Goal: Find specific fact: Find specific fact

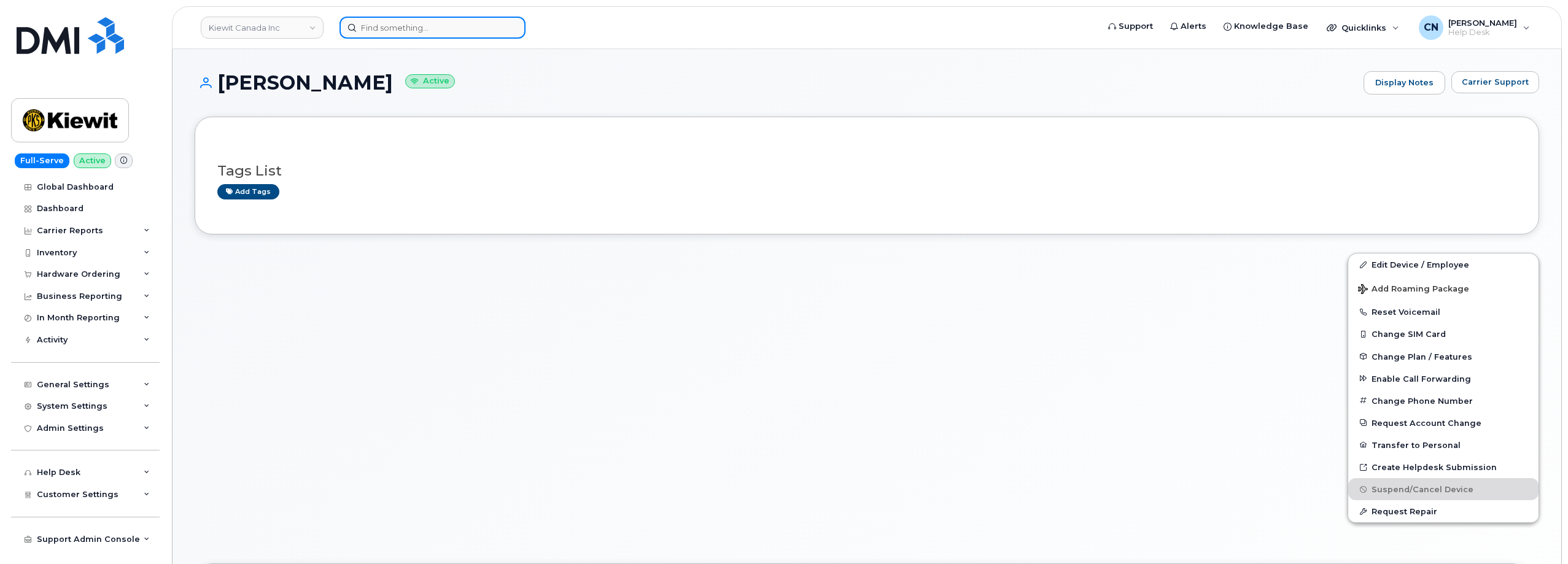
click at [385, 34] on input at bounding box center [432, 28] width 186 height 22
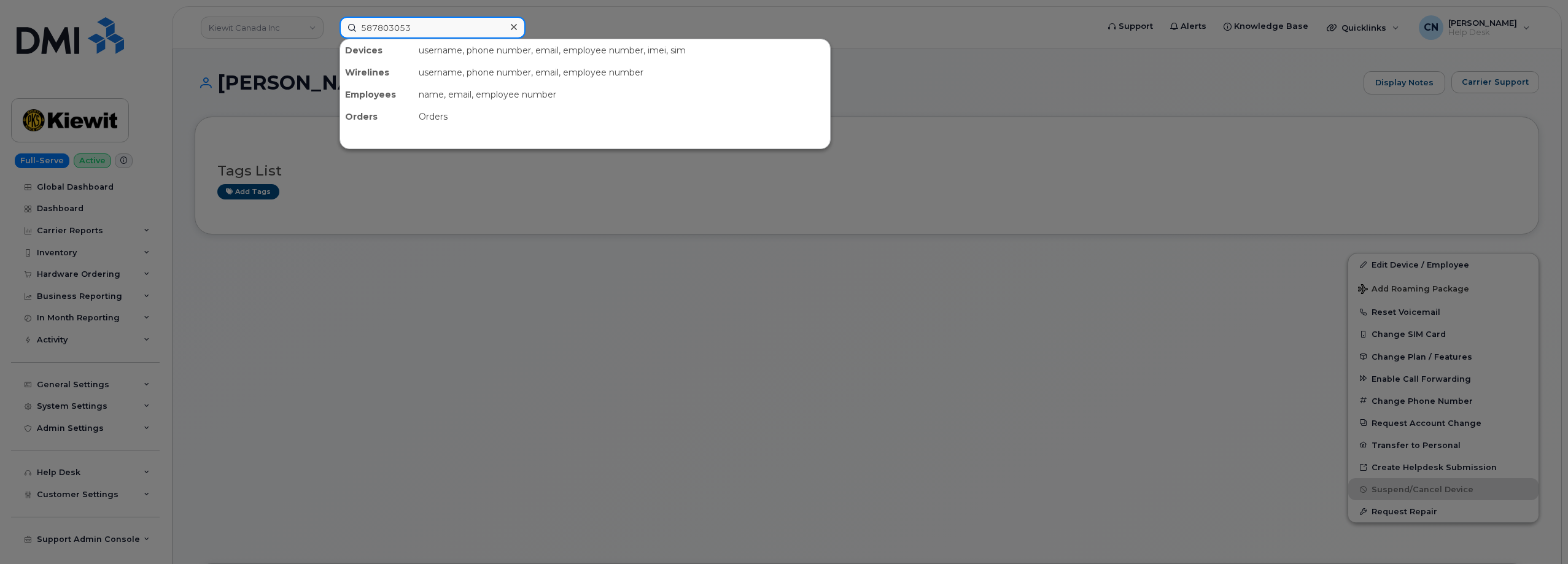
type input "5878030537"
